Goal: Task Accomplishment & Management: Manage account settings

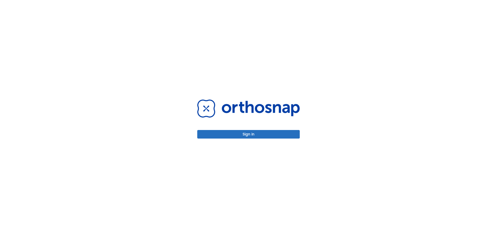
click at [240, 129] on div "Sign in" at bounding box center [248, 118] width 102 height 39
click at [244, 136] on button "Sign in" at bounding box center [248, 134] width 102 height 9
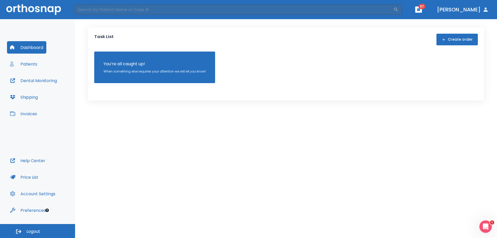
click at [36, 115] on button "Invoices" at bounding box center [23, 113] width 33 height 12
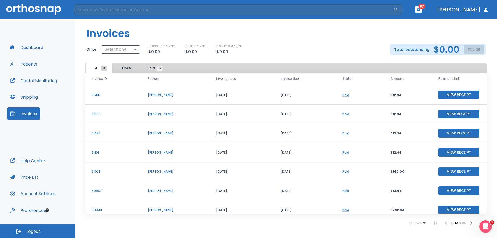
scroll to position [26, 0]
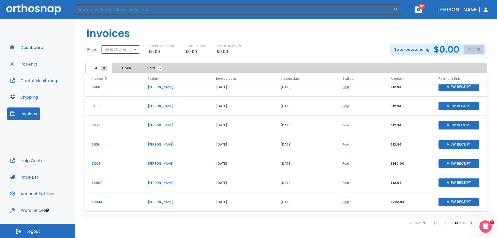
click at [463, 161] on button "View Receipt" at bounding box center [458, 163] width 41 height 9
click at [452, 144] on button "View Receipt" at bounding box center [458, 144] width 41 height 9
click at [452, 124] on button "View Receipt" at bounding box center [458, 125] width 41 height 9
click at [455, 124] on button "View Receipt" at bounding box center [458, 125] width 41 height 9
click at [447, 106] on button "View Receipt" at bounding box center [458, 106] width 41 height 9
